Goal: Find specific page/section: Find specific page/section

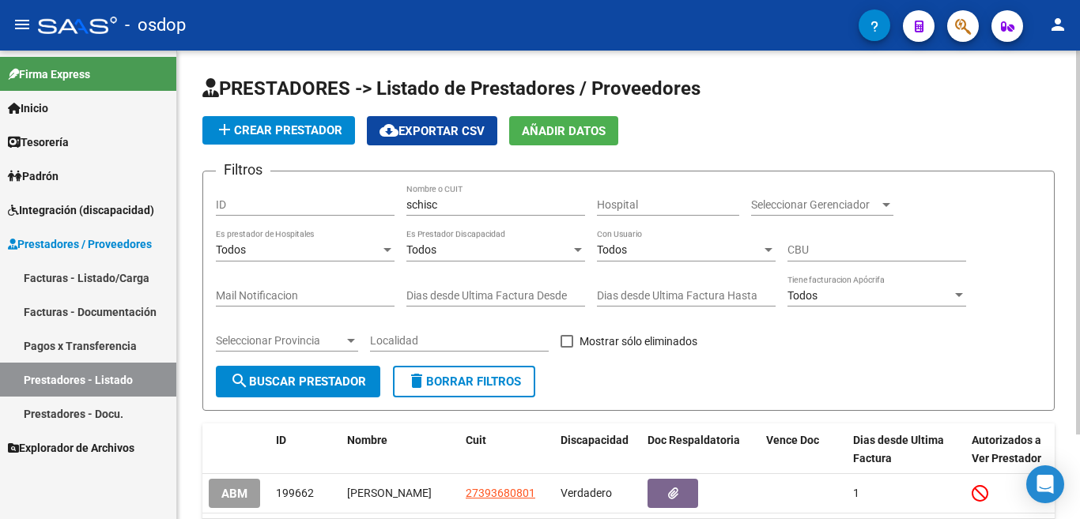
drag, startPoint x: 487, startPoint y: 195, endPoint x: 479, endPoint y: 200, distance: 9.2
click at [480, 199] on div "schisc Nombre o CUIT" at bounding box center [495, 200] width 179 height 32
drag, startPoint x: 479, startPoint y: 203, endPoint x: 374, endPoint y: 187, distance: 106.3
click at [374, 187] on div "Filtros ID schisc Nombre o CUIT Hospital Seleccionar Gerenciador Seleccionar Ge…" at bounding box center [629, 275] width 826 height 182
click at [440, 392] on button "delete Borrar Filtros" at bounding box center [464, 382] width 142 height 32
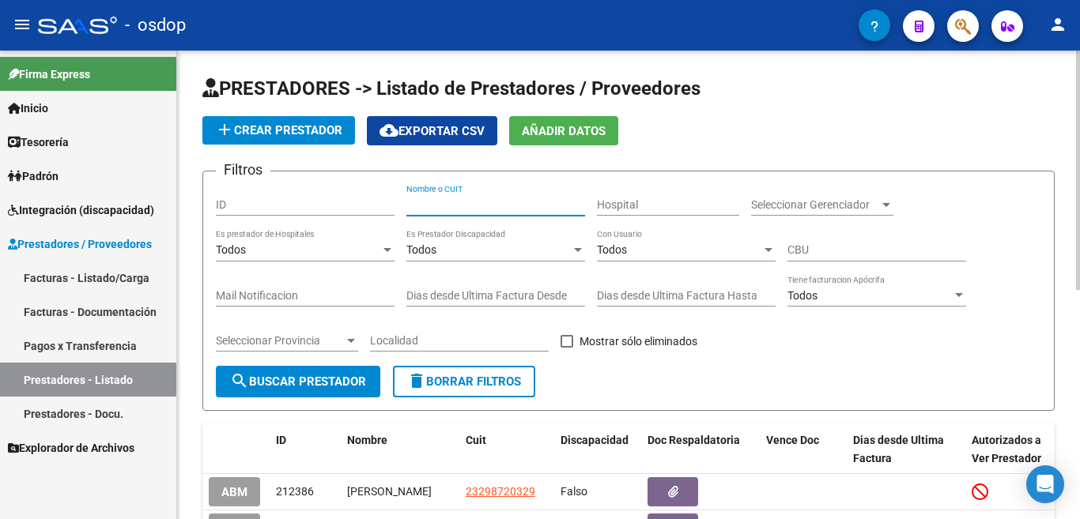
click at [449, 207] on input "Nombre o CUIT" at bounding box center [495, 204] width 179 height 13
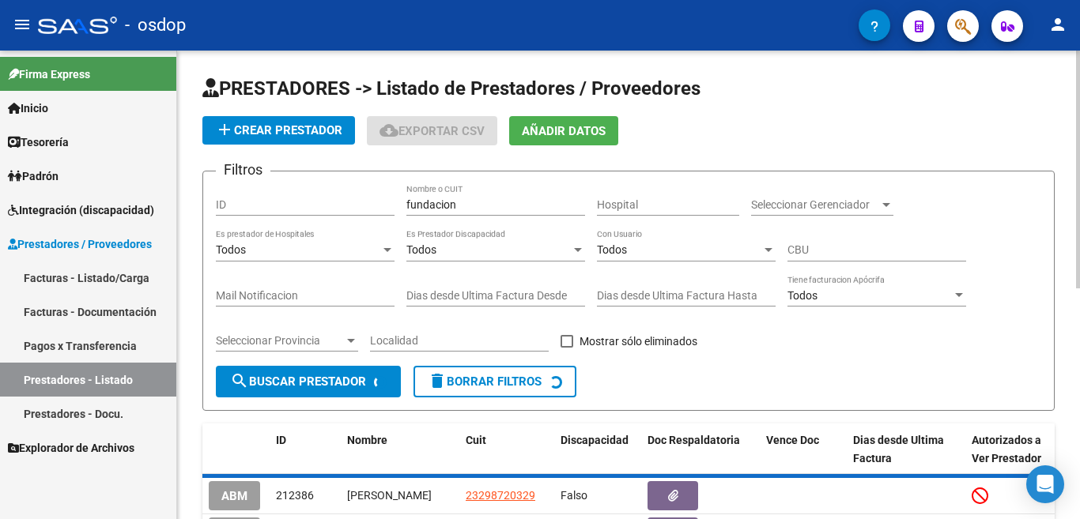
drag, startPoint x: 739, startPoint y: 373, endPoint x: 557, endPoint y: 256, distance: 216.9
click at [739, 372] on form "Filtros ID fundacion Nombre o CUIT Hospital Seleccionar Gerenciador Seleccionar…" at bounding box center [628, 291] width 852 height 240
drag, startPoint x: 484, startPoint y: 211, endPoint x: 331, endPoint y: 207, distance: 153.4
click at [331, 207] on div "Filtros ID fundacion Nombre o CUIT Hospital Seleccionar Gerenciador Seleccionar…" at bounding box center [629, 275] width 826 height 182
type input "s"
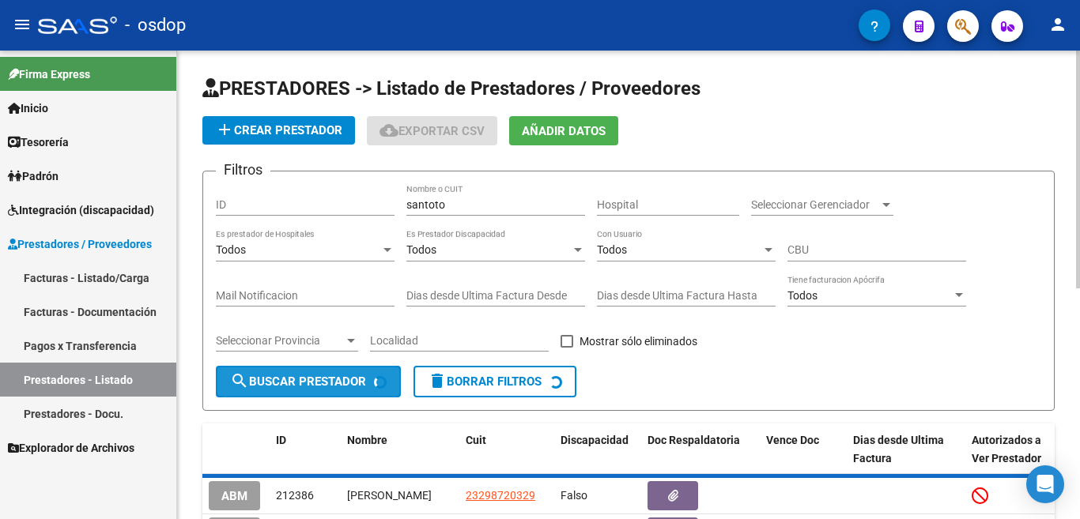
click at [275, 387] on span "search Buscar Prestador" at bounding box center [298, 382] width 136 height 14
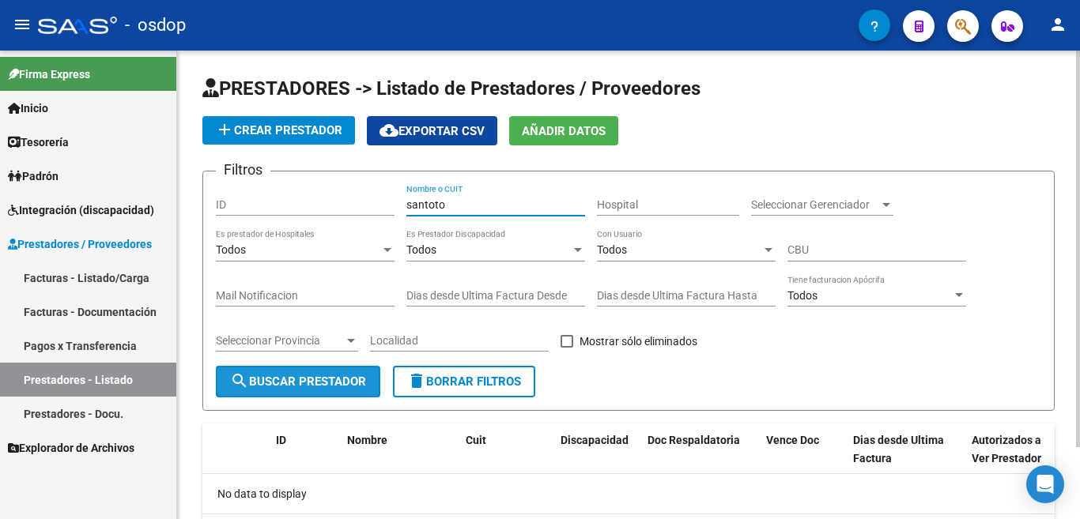
click at [478, 202] on input "santoto" at bounding box center [495, 204] width 179 height 13
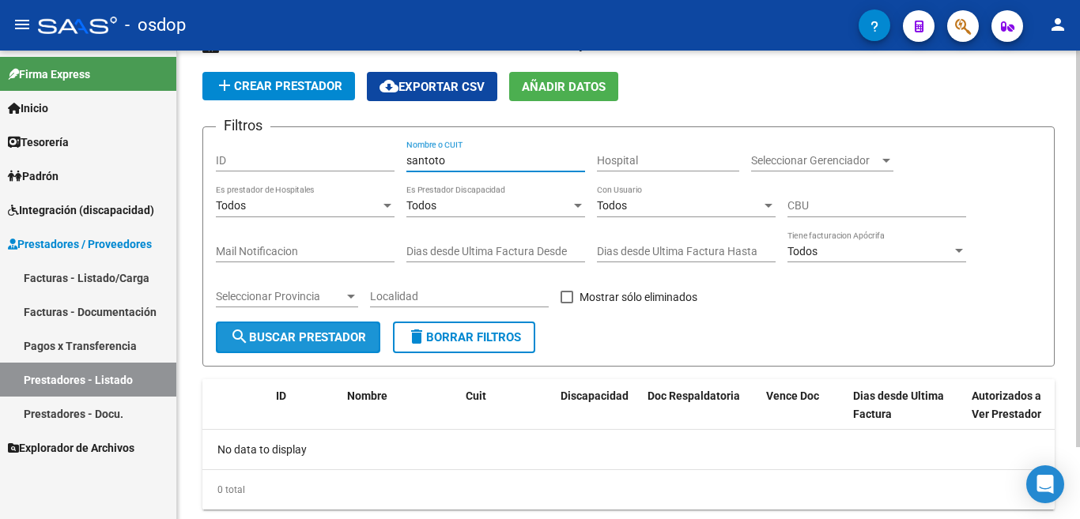
scroll to position [85, 0]
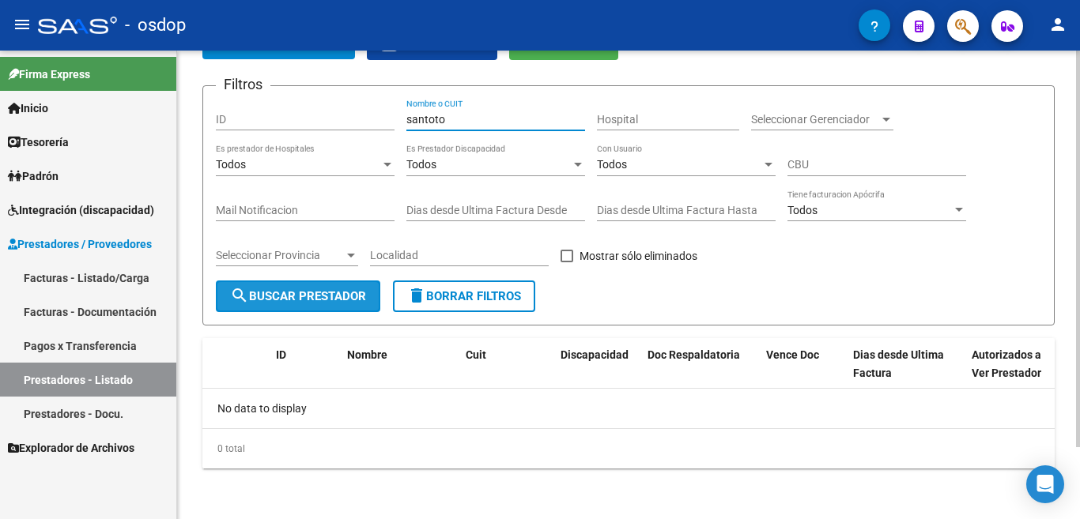
drag, startPoint x: 462, startPoint y: 121, endPoint x: 331, endPoint y: 109, distance: 131.8
click at [331, 109] on div "Filtros ID santoto Nombre o CUIT Hospital Seleccionar Gerenciador Seleccionar G…" at bounding box center [629, 190] width 826 height 182
type input "fundacion san"
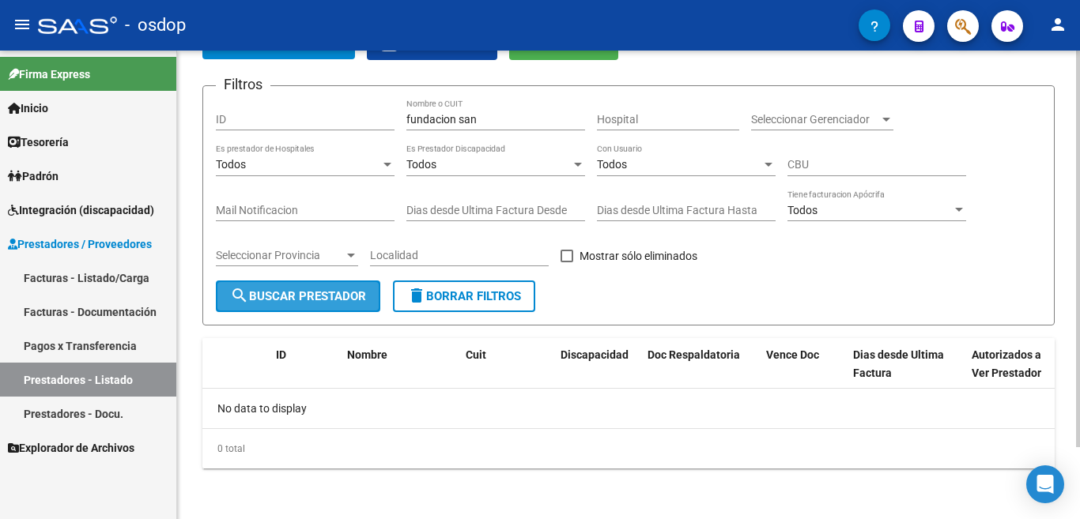
click at [317, 291] on span "search Buscar Prestador" at bounding box center [298, 296] width 136 height 14
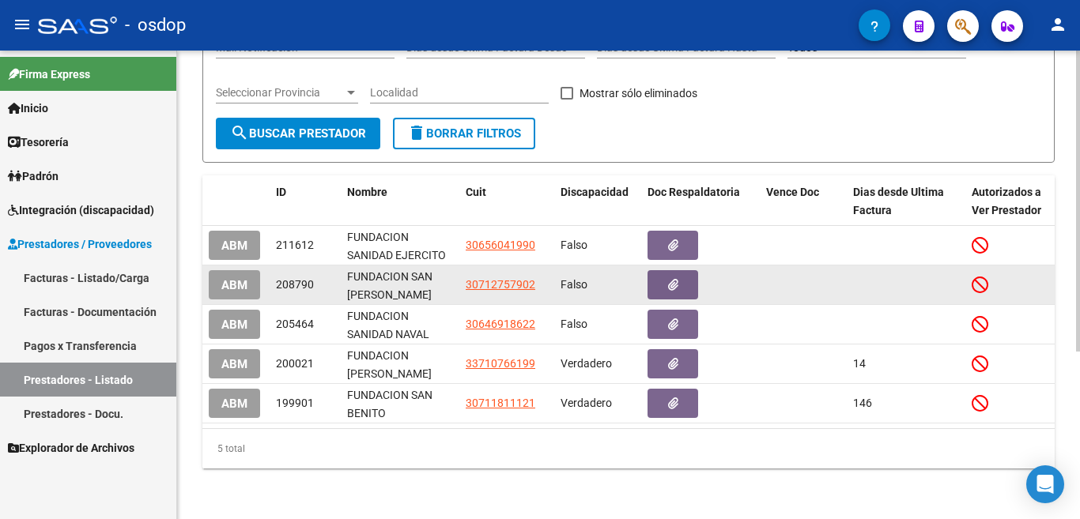
scroll to position [262, 0]
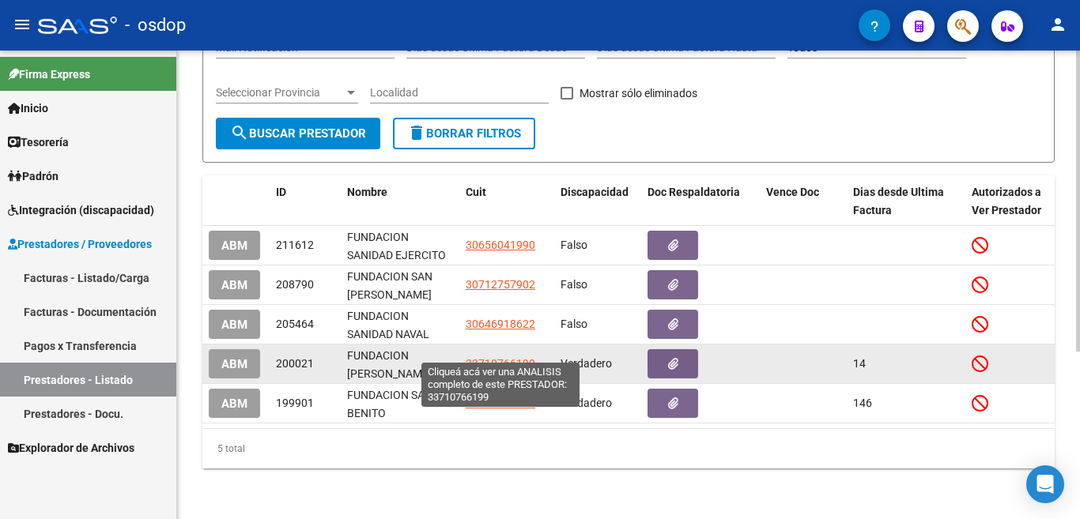
click at [492, 357] on span "33710766199" at bounding box center [501, 363] width 70 height 13
type textarea "33710766199"
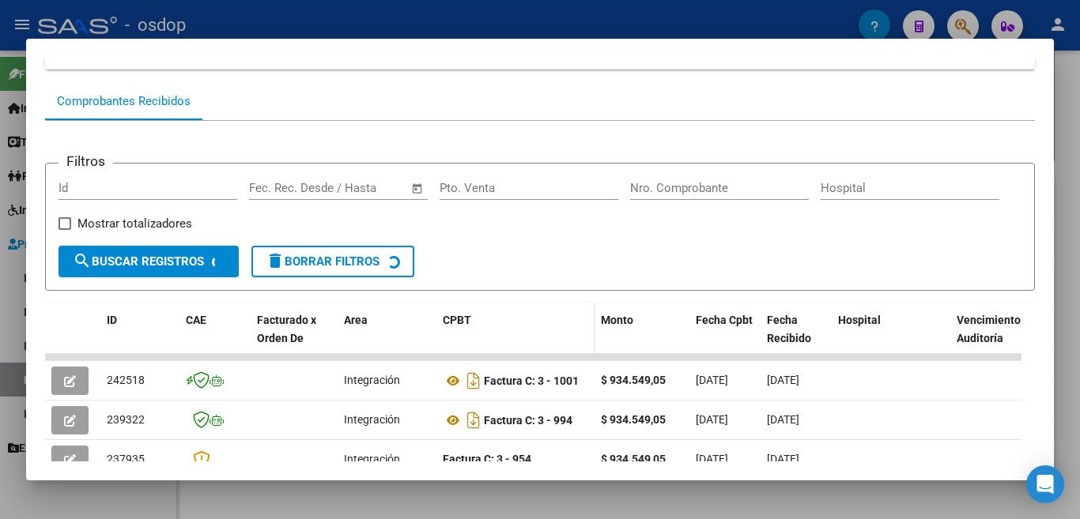
scroll to position [158, 0]
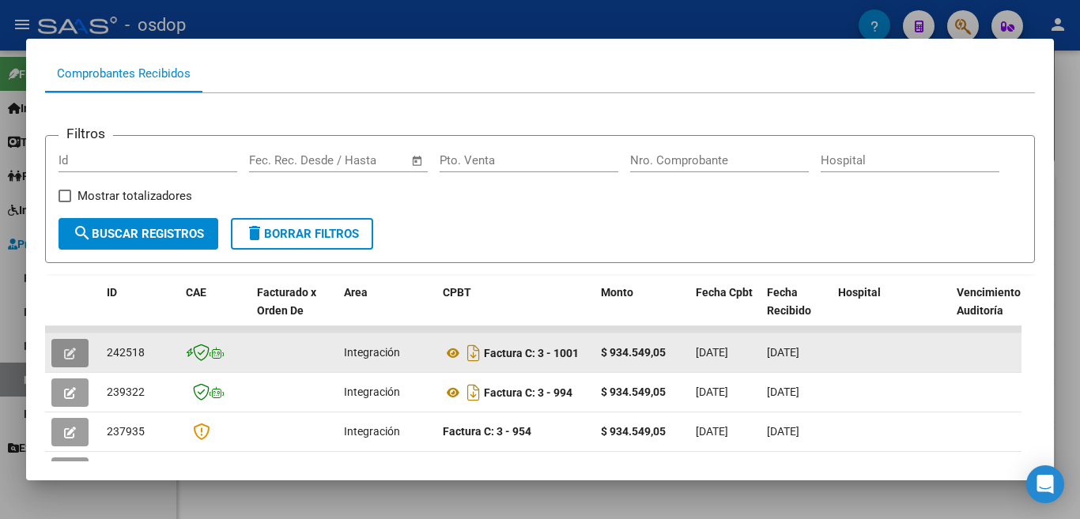
click at [70, 355] on icon "button" at bounding box center [70, 354] width 12 height 12
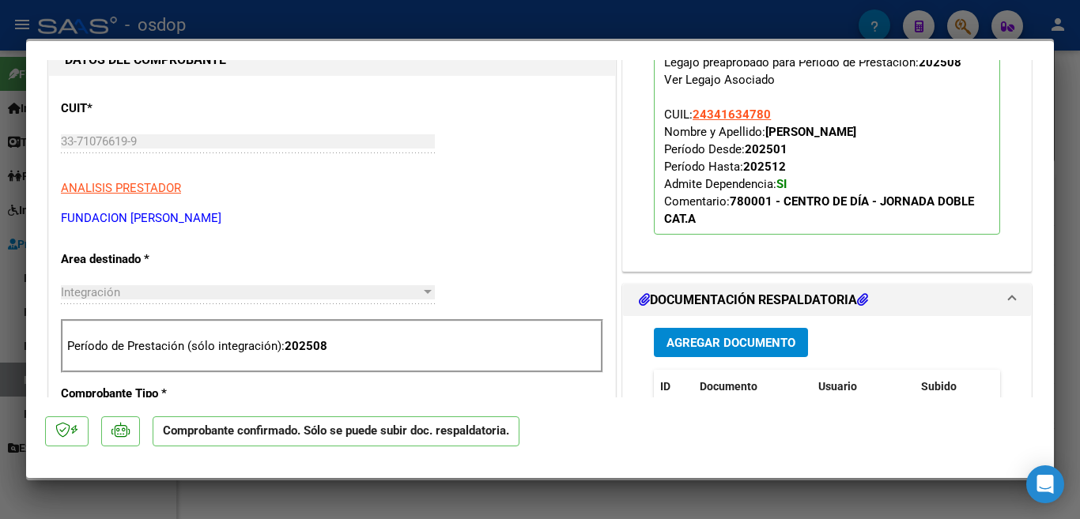
scroll to position [0, 0]
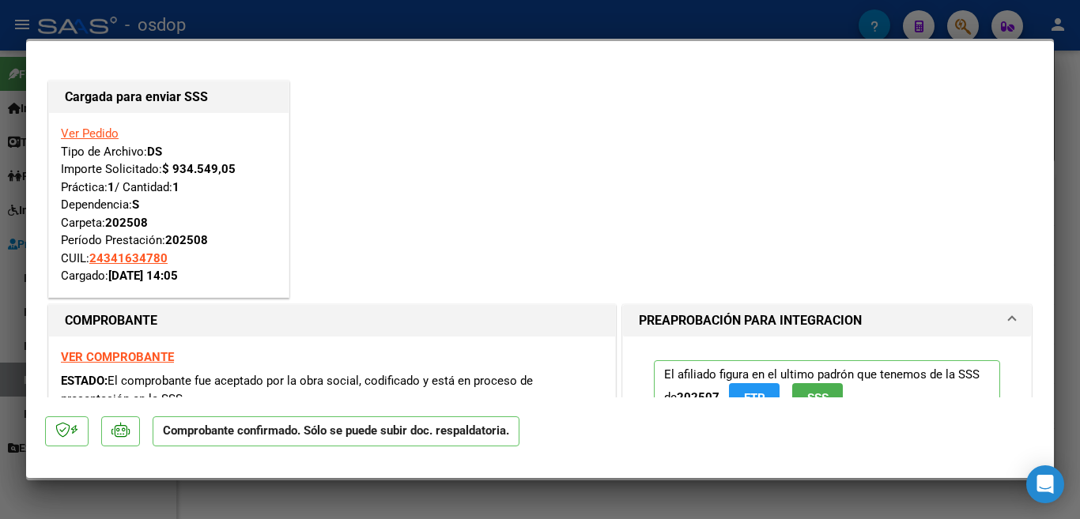
click at [554, 25] on div at bounding box center [540, 259] width 1080 height 519
type input "$ 0,00"
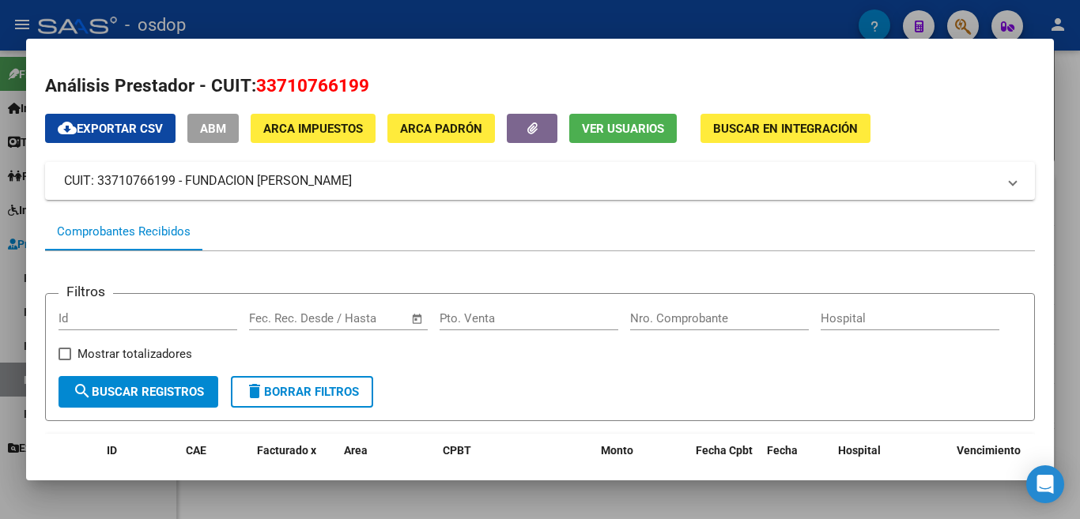
click at [550, 16] on div at bounding box center [540, 259] width 1080 height 519
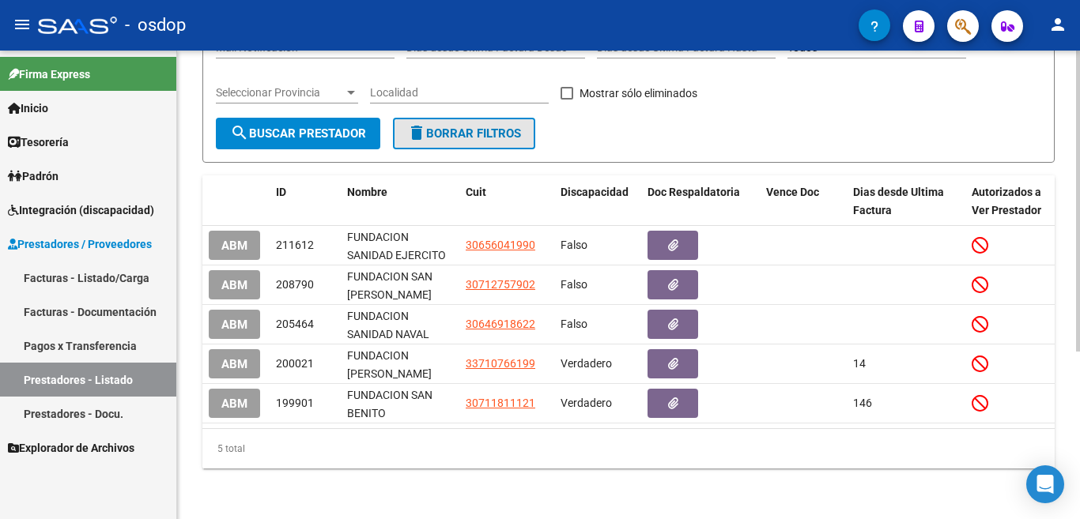
click at [455, 127] on span "delete Borrar Filtros" at bounding box center [464, 134] width 114 height 14
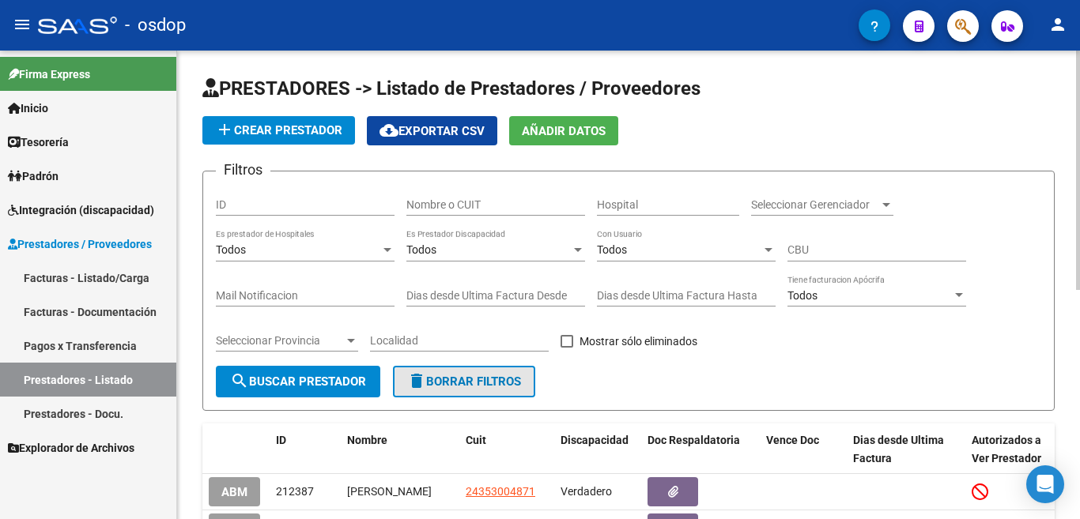
click at [471, 376] on span "delete Borrar Filtros" at bounding box center [464, 382] width 114 height 14
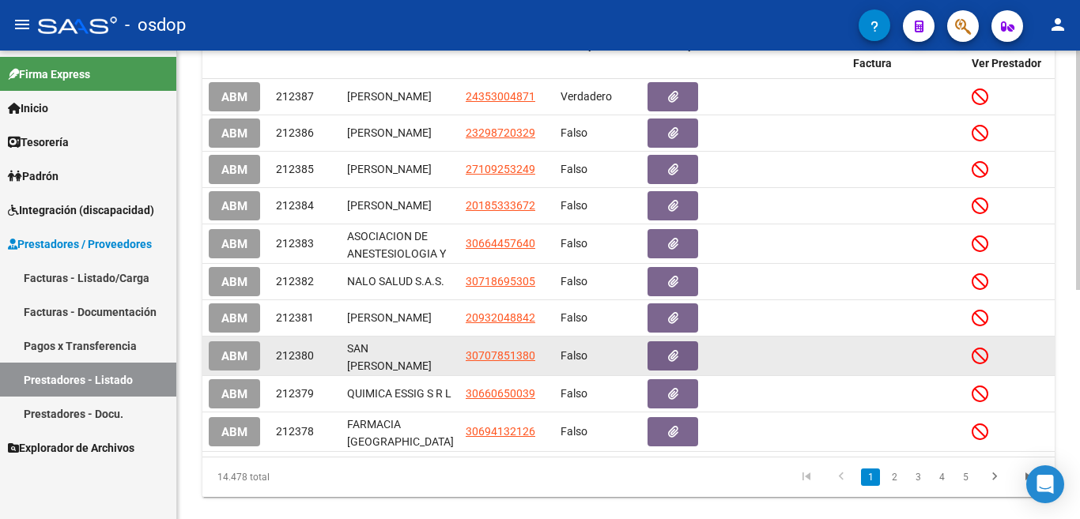
scroll to position [2, 0]
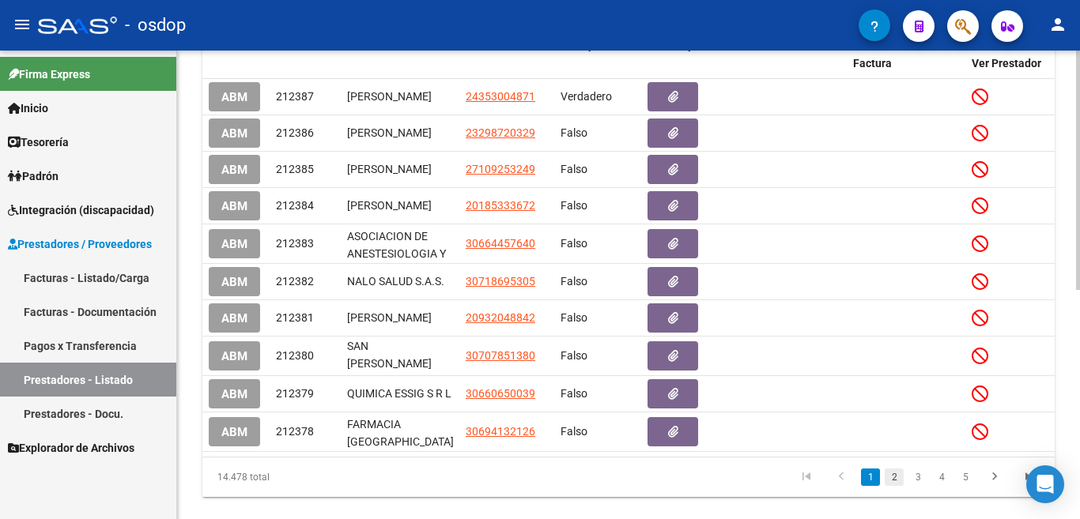
click at [892, 486] on link "2" at bounding box center [894, 477] width 19 height 17
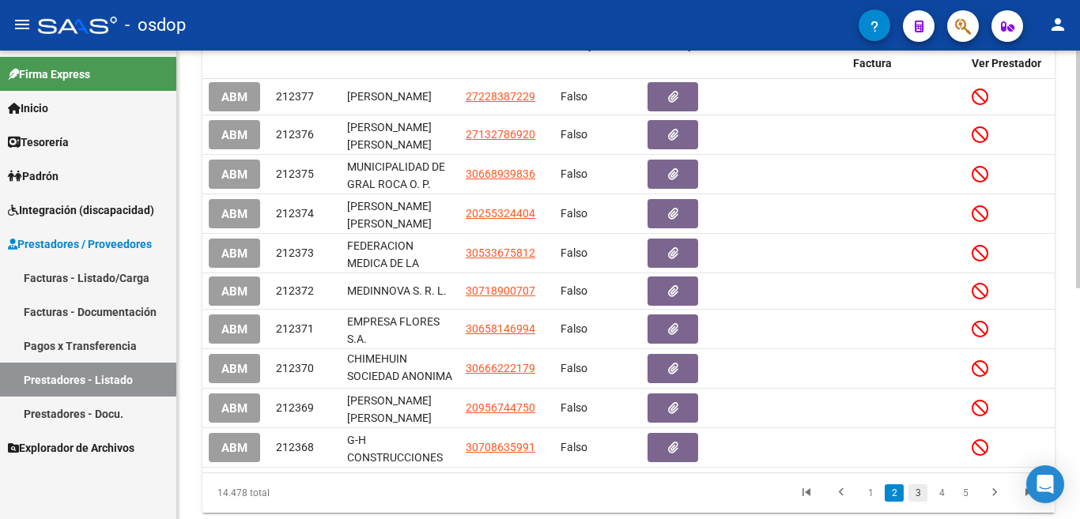
click at [918, 502] on link "3" at bounding box center [918, 493] width 19 height 17
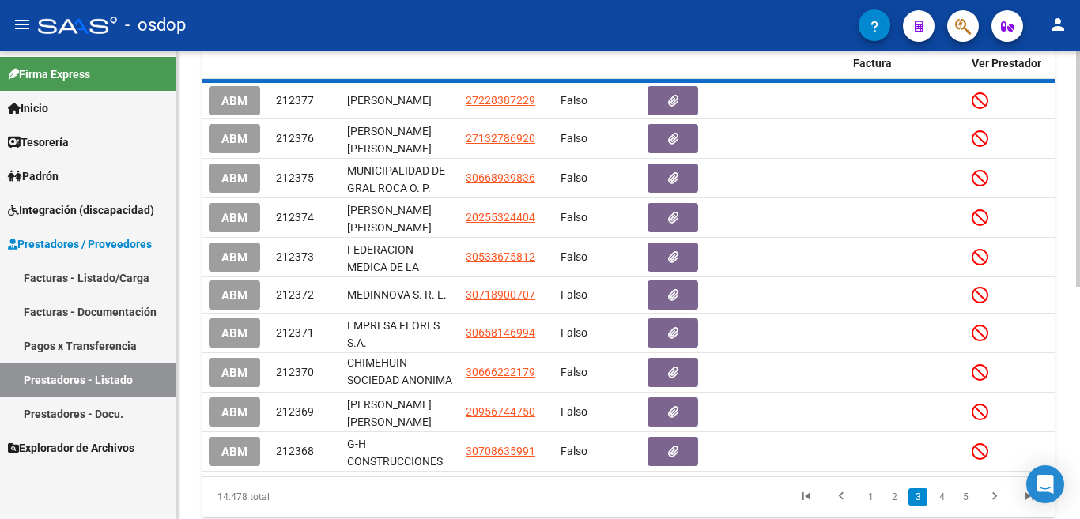
scroll to position [0, 0]
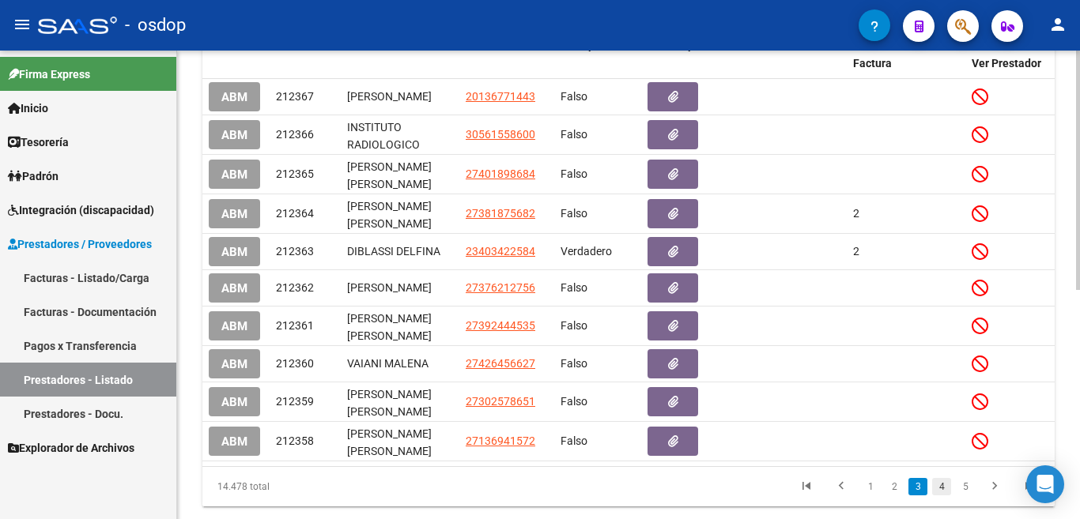
click at [941, 496] on link "4" at bounding box center [941, 486] width 19 height 17
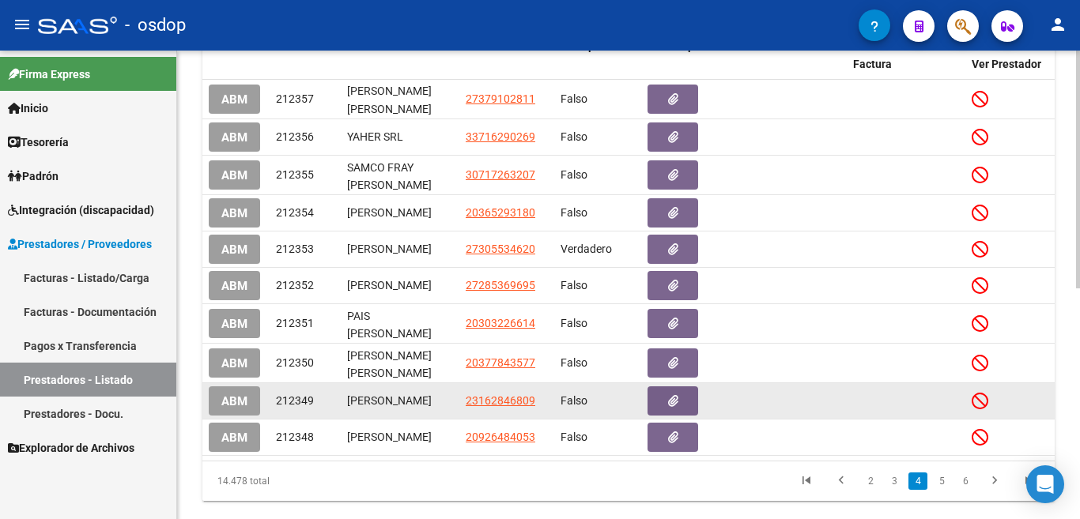
scroll to position [395, 0]
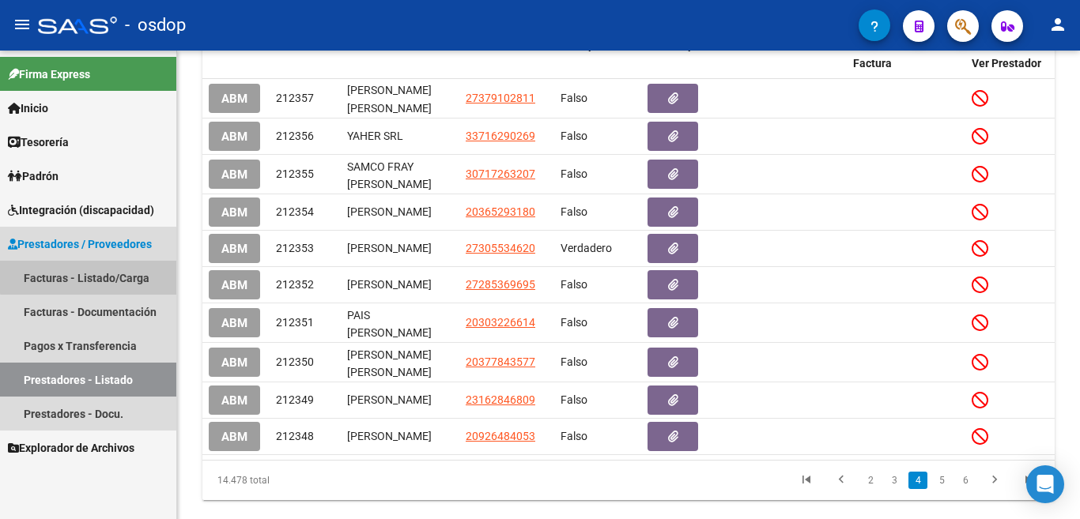
click at [106, 268] on link "Facturas - Listado/Carga" at bounding box center [88, 278] width 176 height 34
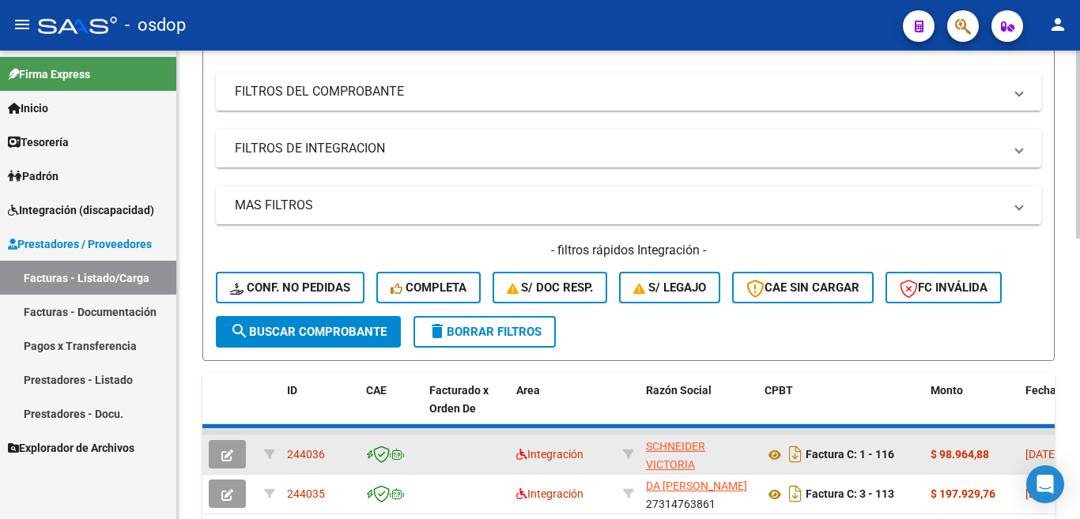
scroll to position [395, 0]
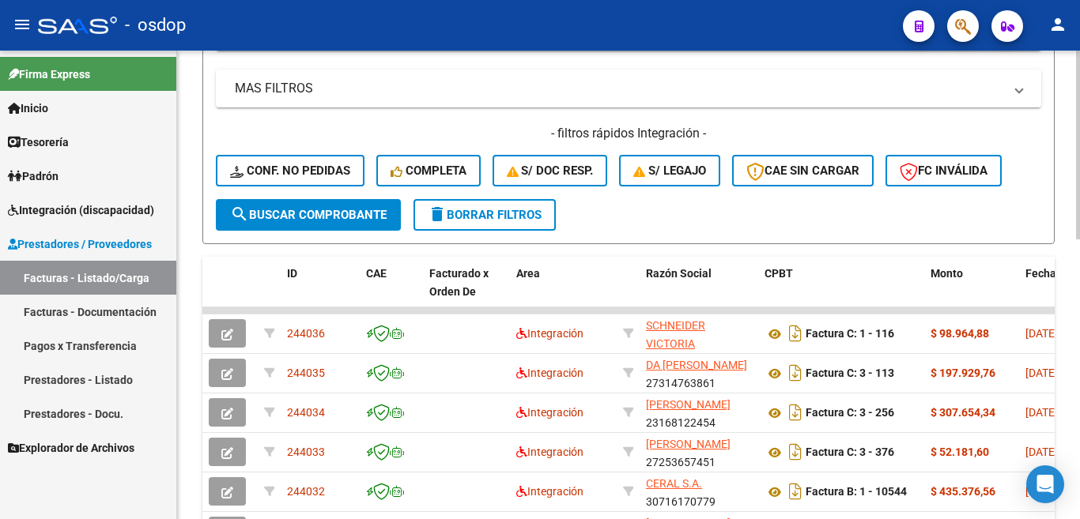
click at [489, 221] on span "delete Borrar Filtros" at bounding box center [485, 215] width 114 height 14
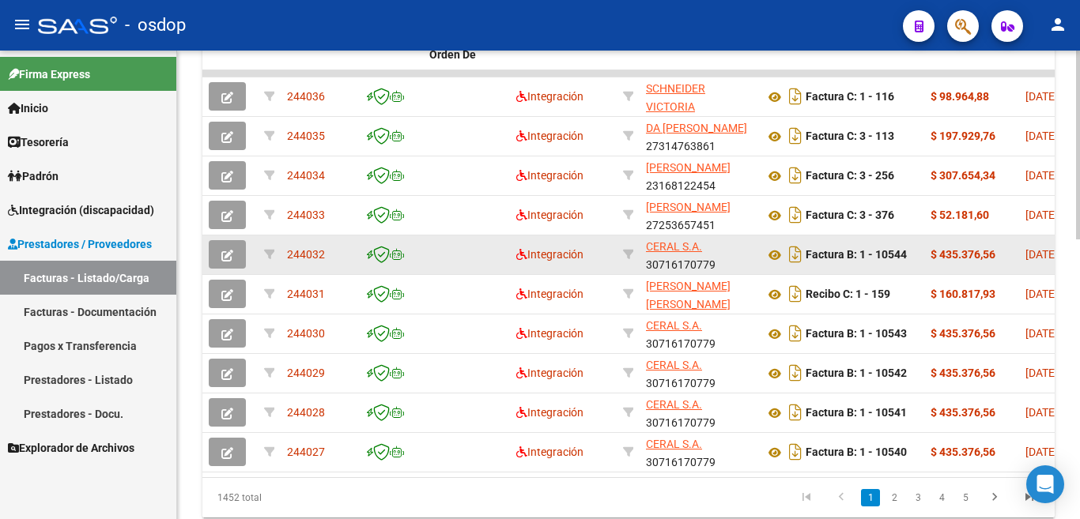
scroll to position [695, 0]
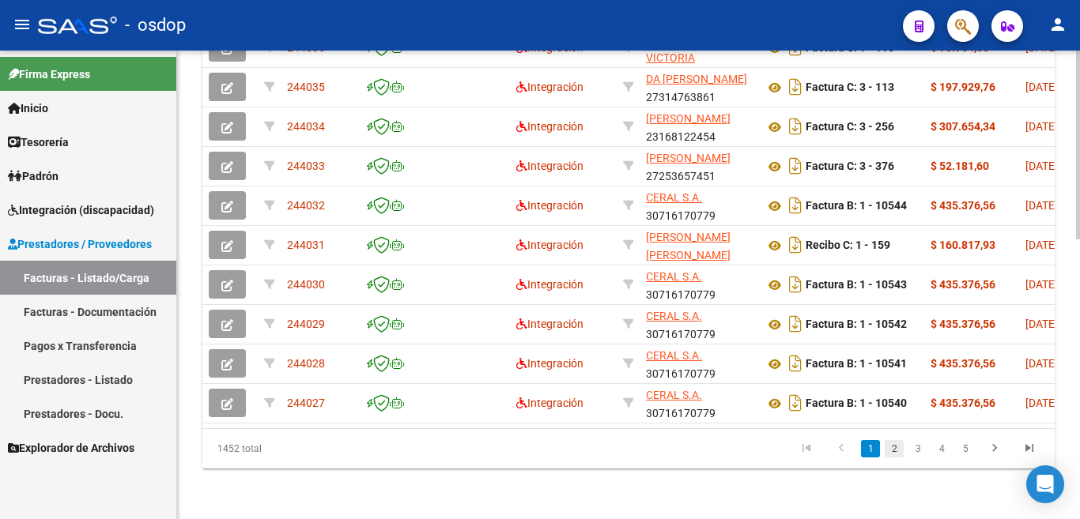
click at [890, 451] on link "2" at bounding box center [894, 448] width 19 height 17
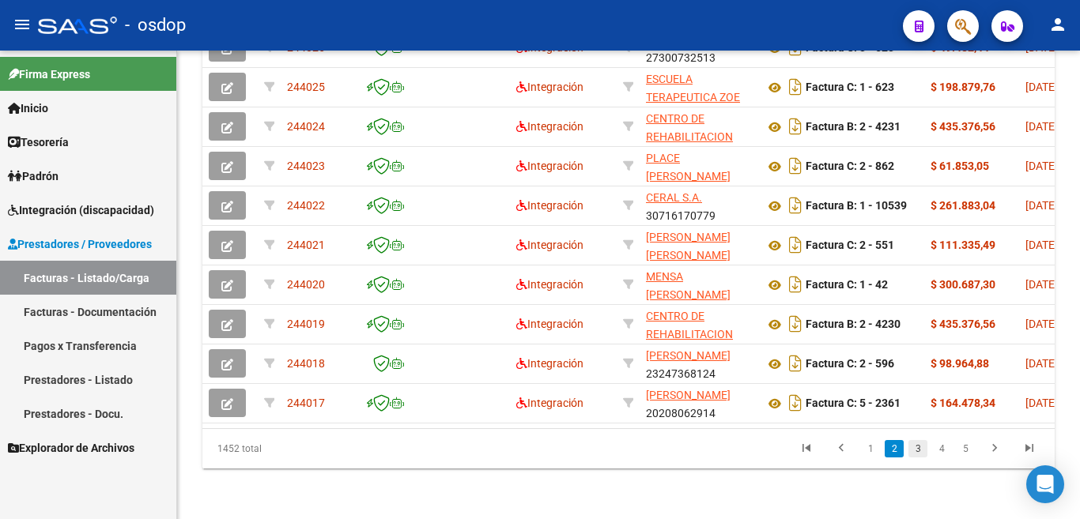
click at [916, 450] on link "3" at bounding box center [918, 448] width 19 height 17
